Goal: Task Accomplishment & Management: Manage account settings

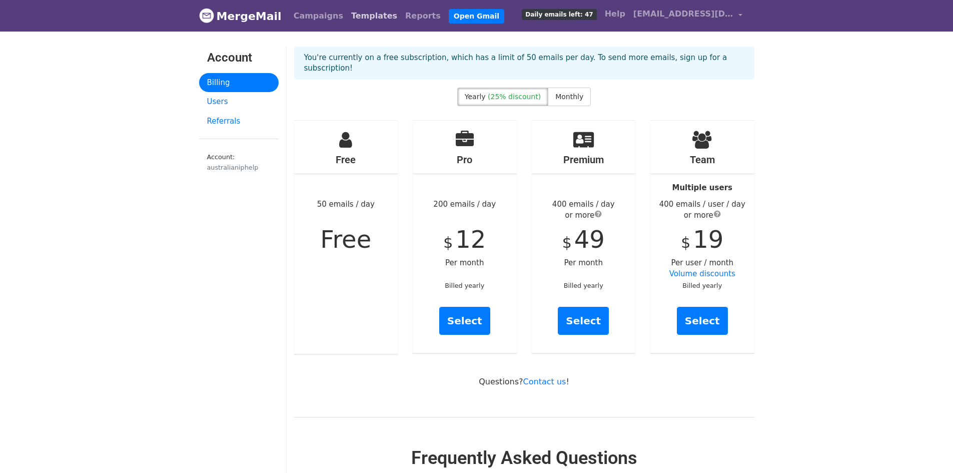
click at [351, 18] on link "Templates" at bounding box center [374, 16] width 54 height 20
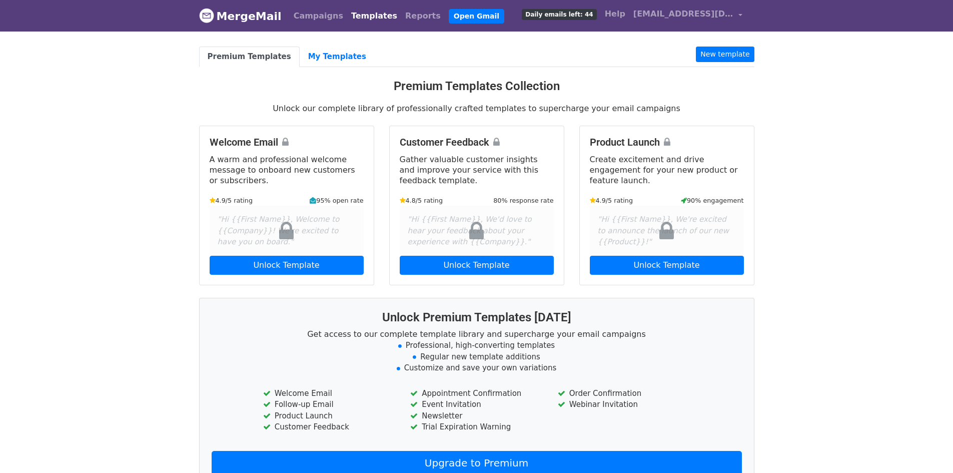
click at [351, 18] on link "Templates" at bounding box center [374, 16] width 54 height 20
click at [401, 20] on link "Reports" at bounding box center [423, 16] width 44 height 20
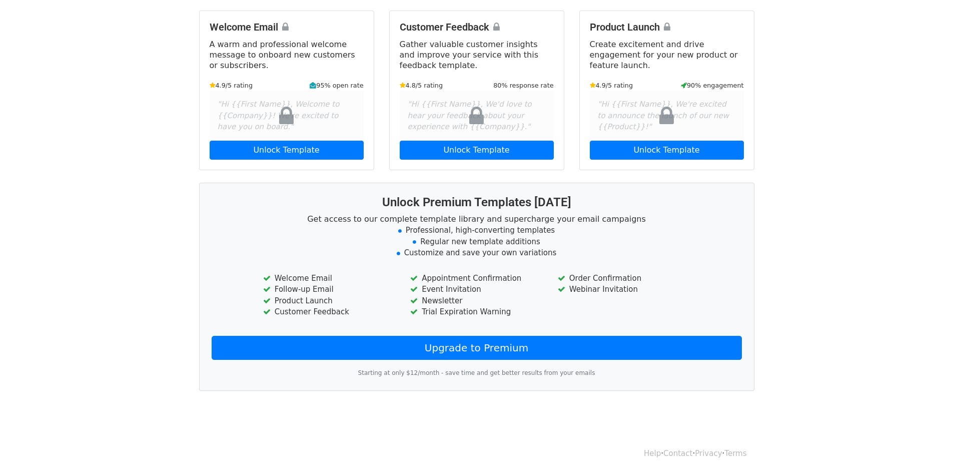
scroll to position [116, 0]
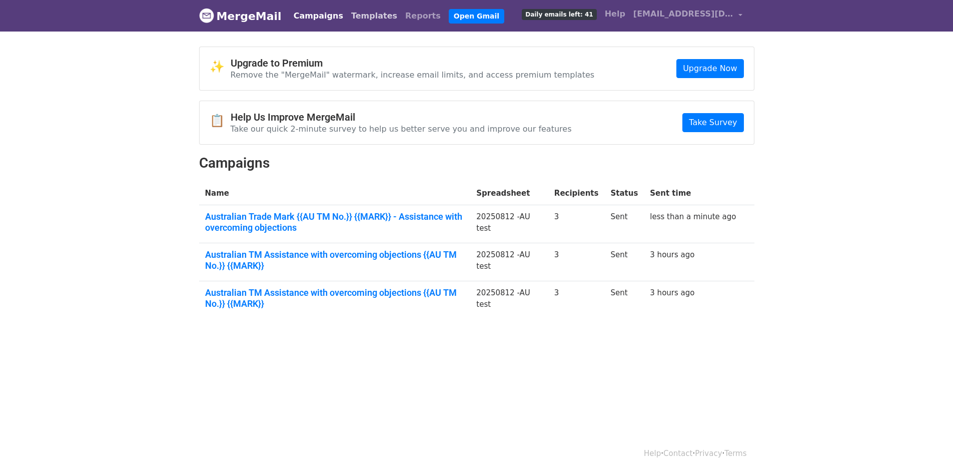
click at [359, 13] on link "Templates" at bounding box center [374, 16] width 54 height 20
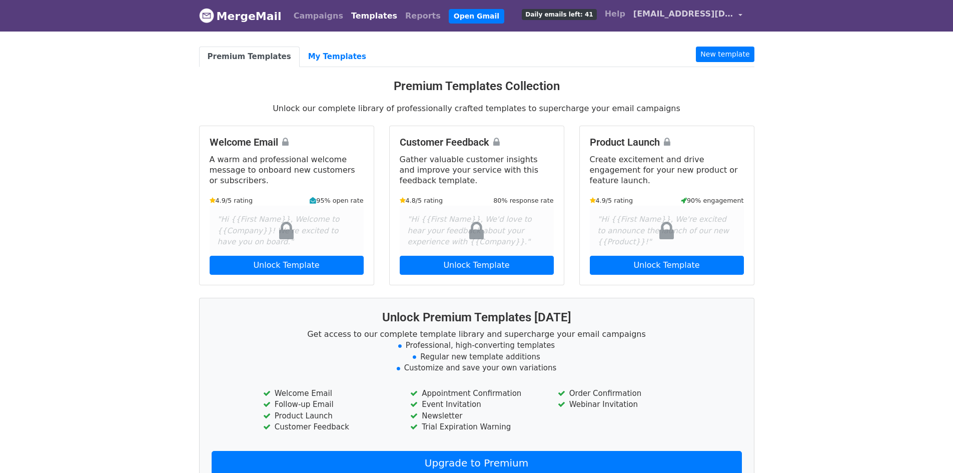
click at [682, 9] on span "[EMAIL_ADDRESS][DOMAIN_NAME]" at bounding box center [683, 14] width 100 height 12
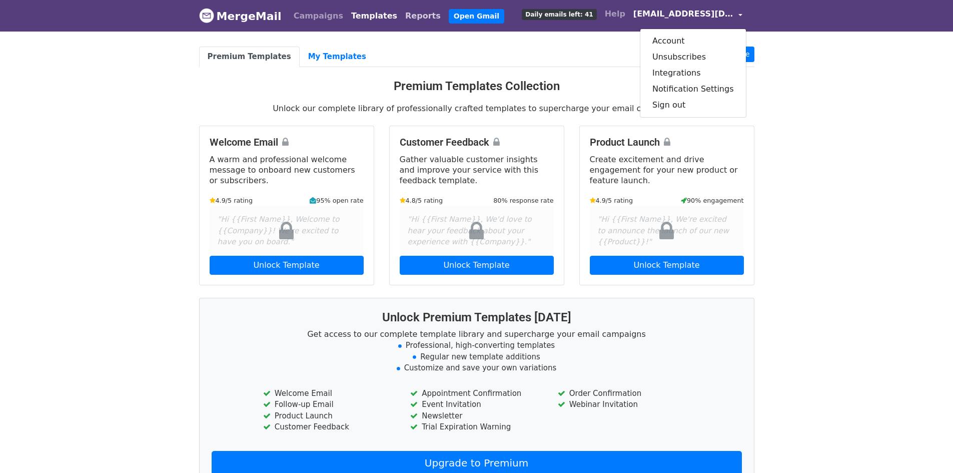
click at [401, 16] on link "Reports" at bounding box center [423, 16] width 44 height 20
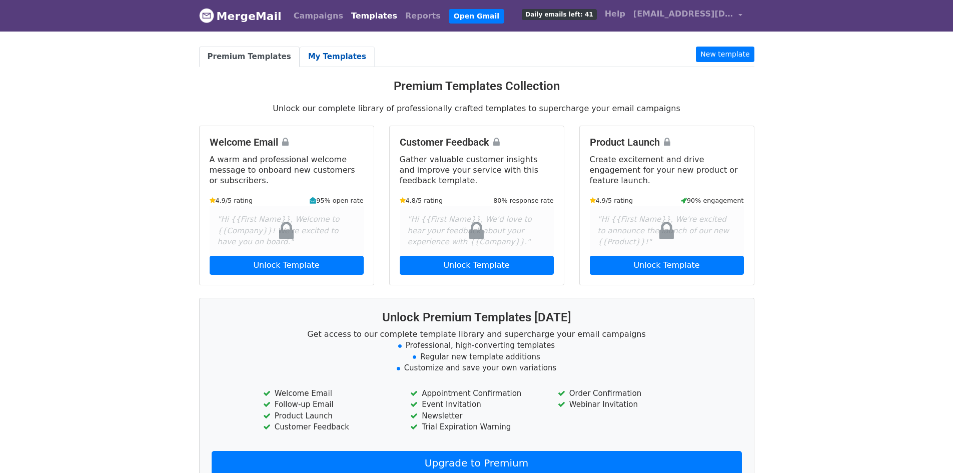
click at [324, 53] on link "My Templates" at bounding box center [337, 57] width 75 height 21
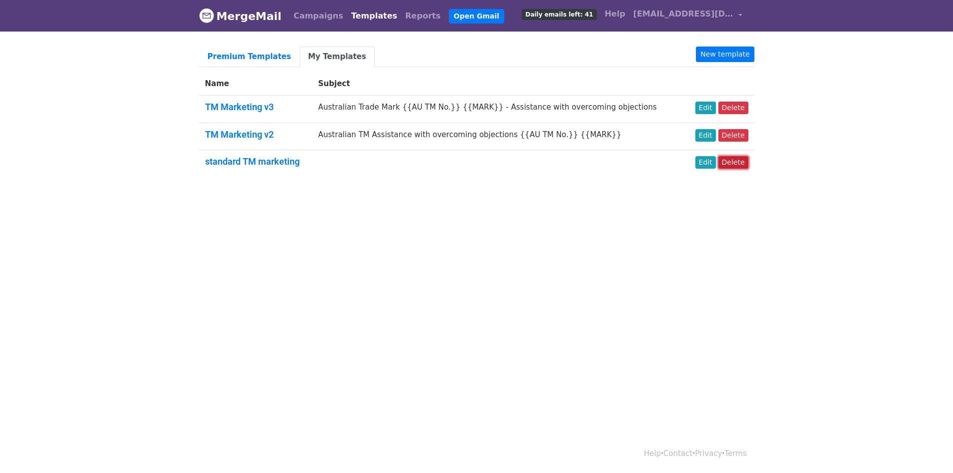
click at [734, 165] on link "Delete" at bounding box center [733, 162] width 30 height 13
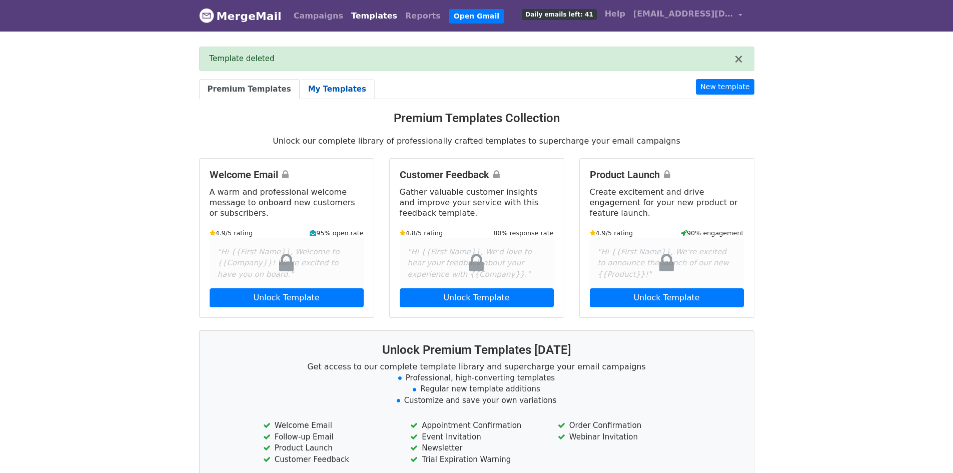
click at [327, 88] on link "My Templates" at bounding box center [337, 89] width 75 height 21
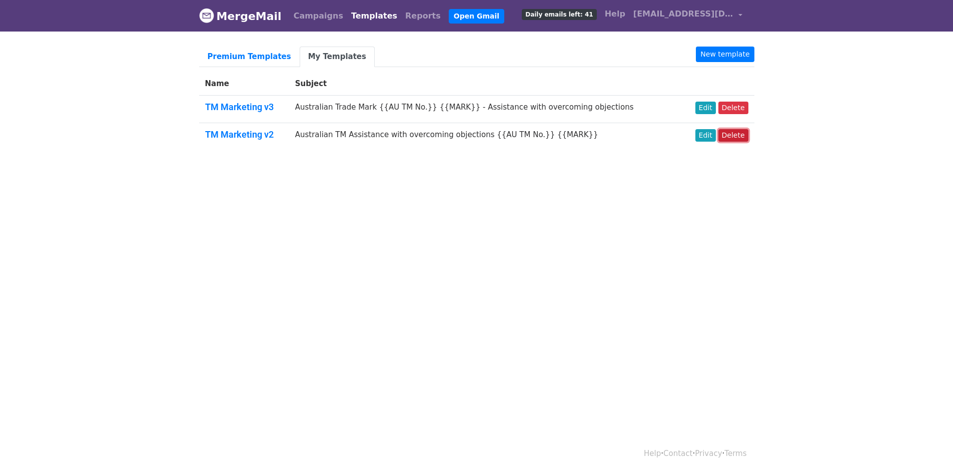
click at [740, 136] on link "Delete" at bounding box center [733, 135] width 30 height 13
